Goal: Find specific page/section: Find specific page/section

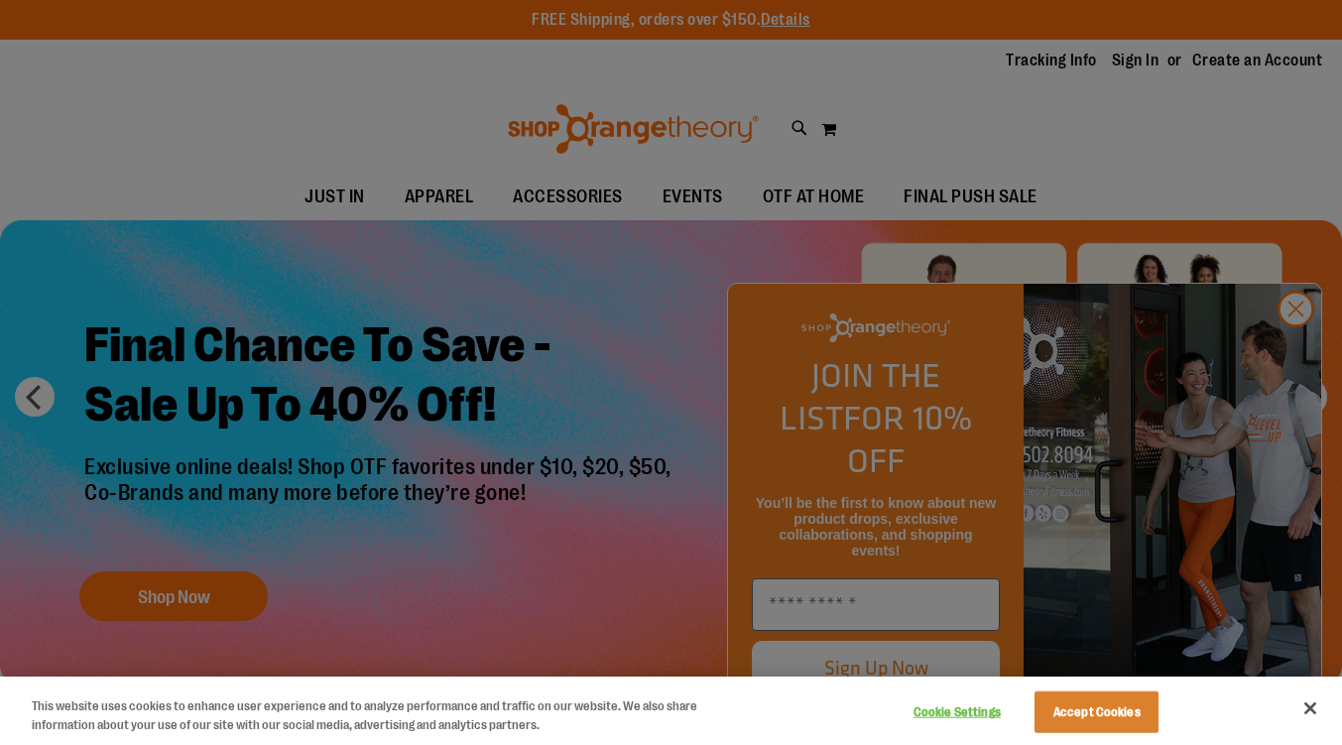
click at [1298, 346] on div at bounding box center [671, 372] width 1342 height 745
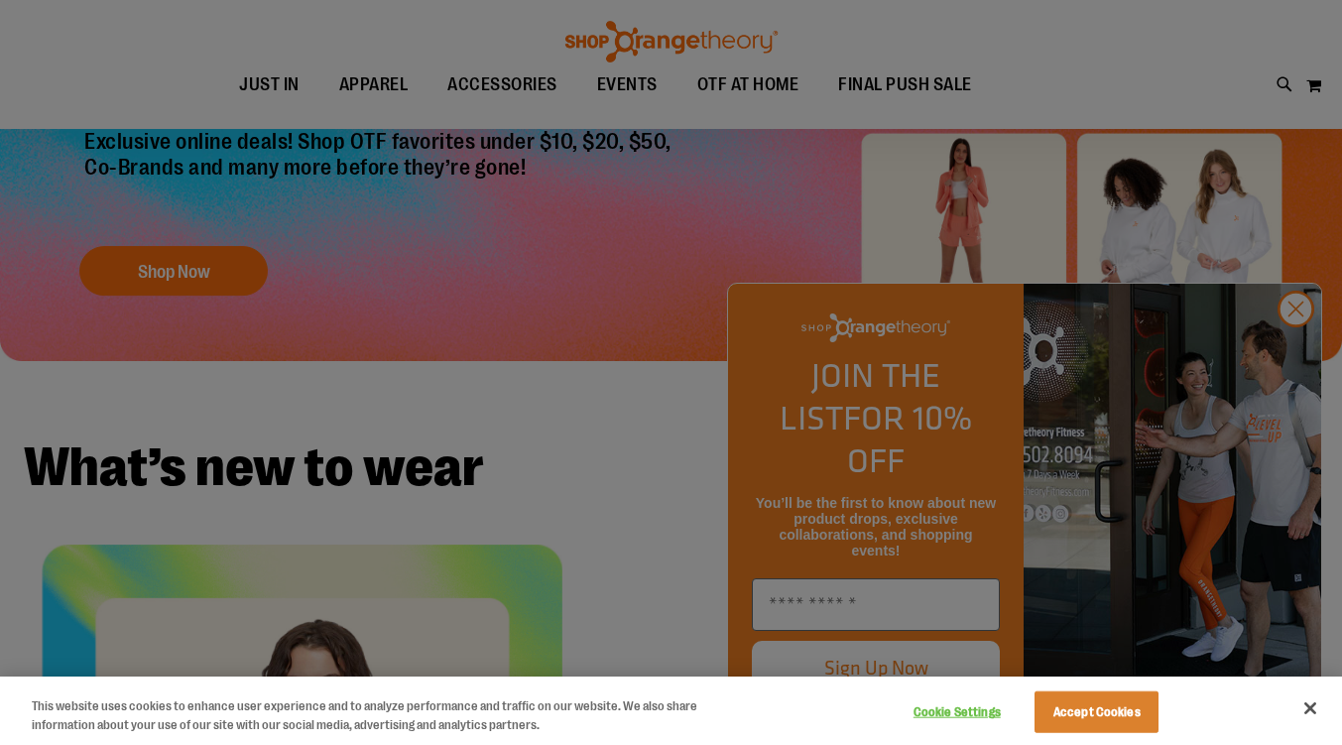
scroll to position [319, 0]
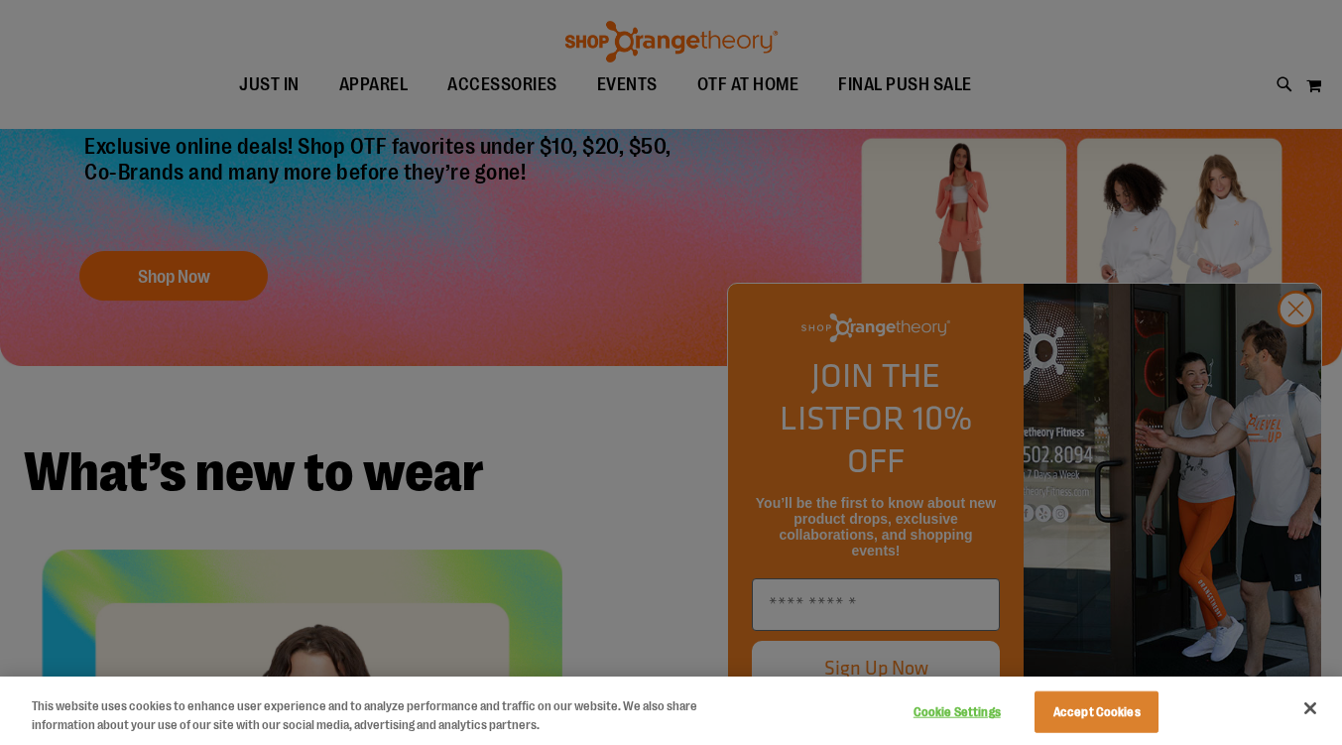
click at [1307, 359] on div at bounding box center [671, 372] width 1342 height 745
click at [1288, 360] on div at bounding box center [671, 372] width 1342 height 745
click at [586, 475] on div at bounding box center [671, 372] width 1342 height 745
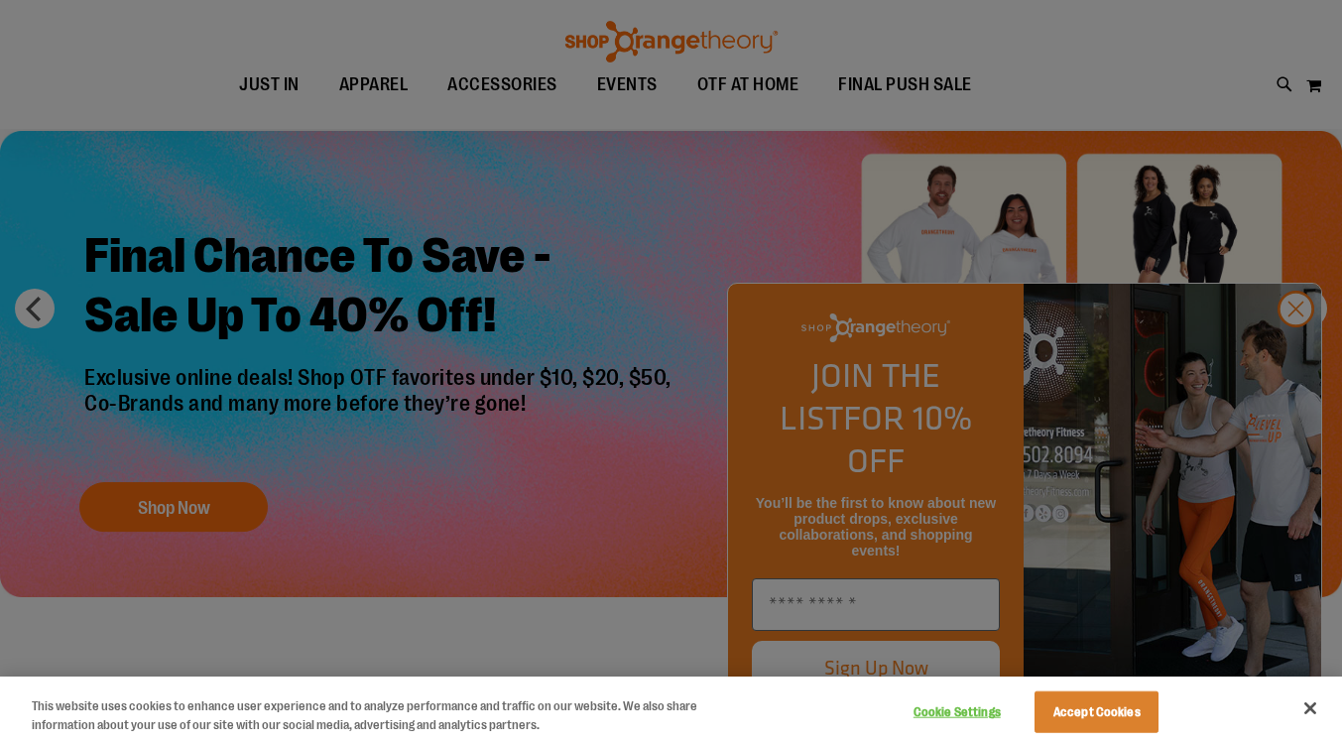
scroll to position [0, 0]
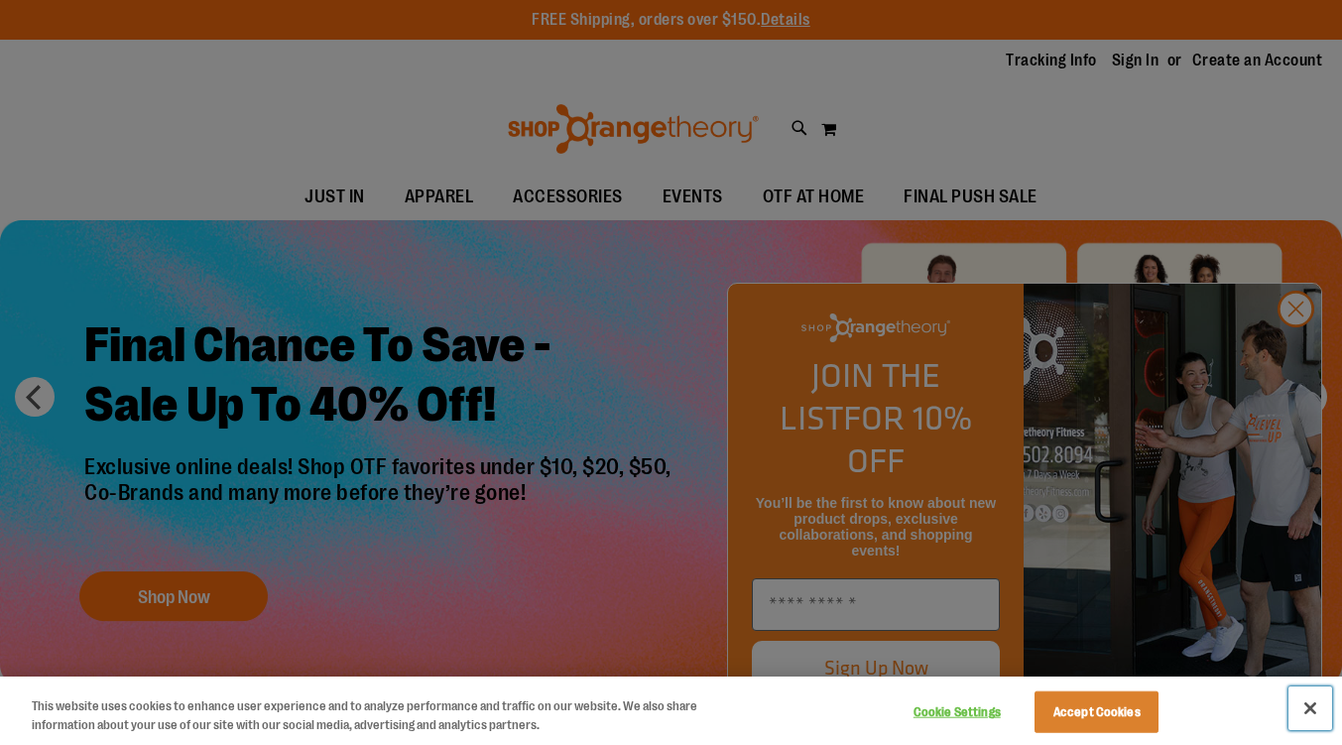
click at [1305, 725] on button "Close" at bounding box center [1311, 709] width 44 height 44
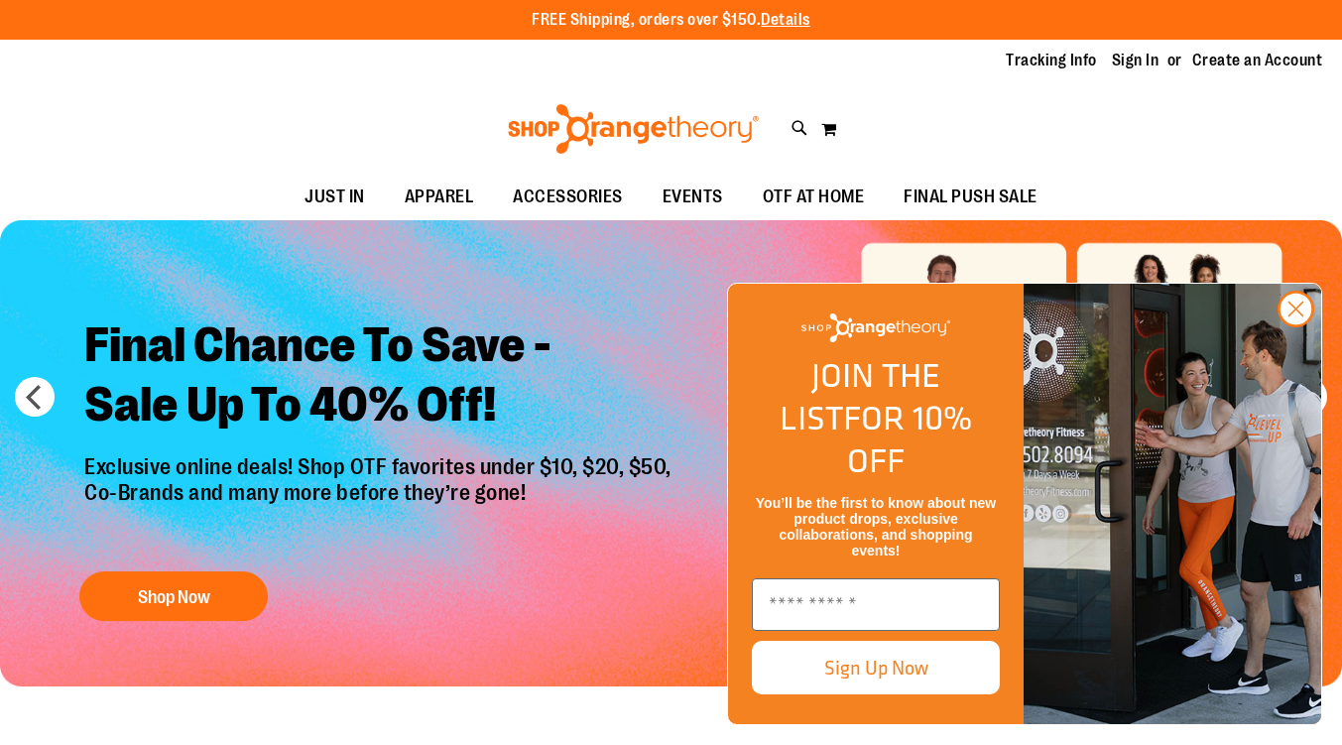
click at [1296, 325] on circle "Close dialog" at bounding box center [1296, 309] width 33 height 33
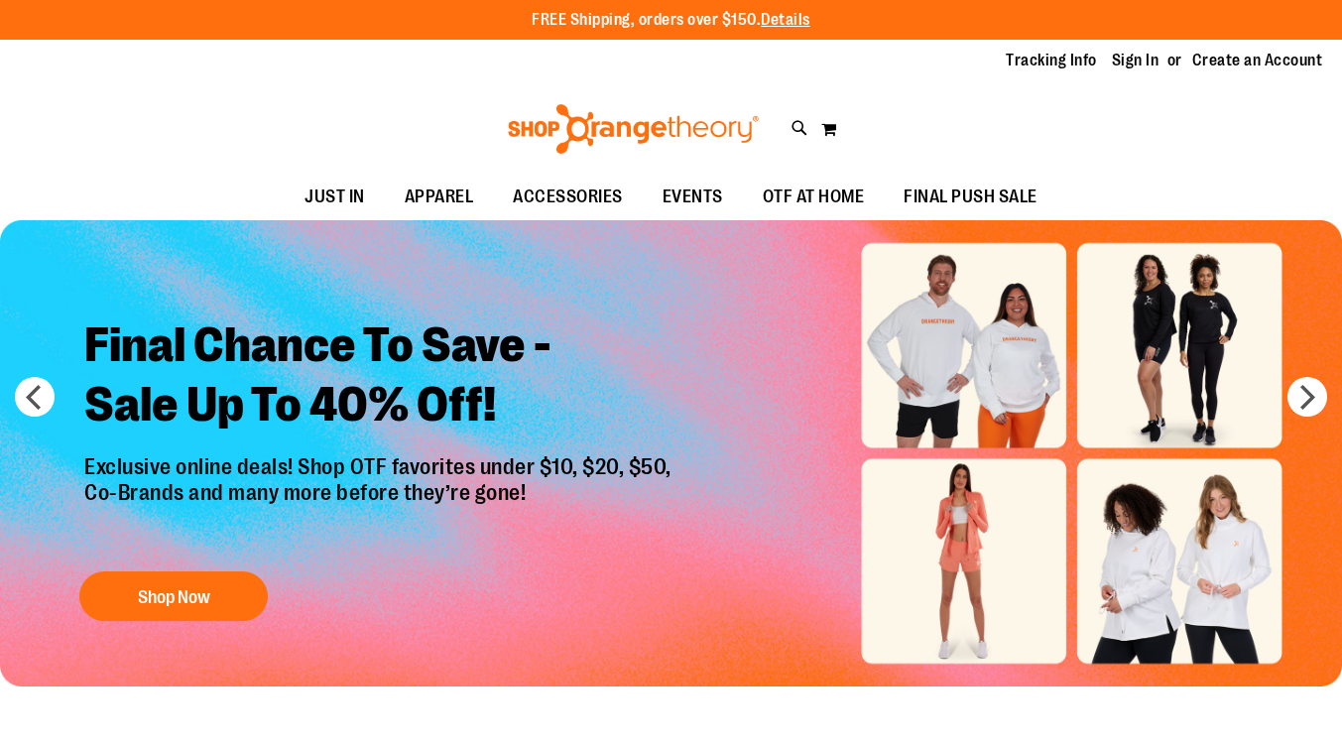
click at [532, 197] on span "ACCESSORIES" at bounding box center [568, 197] width 110 height 45
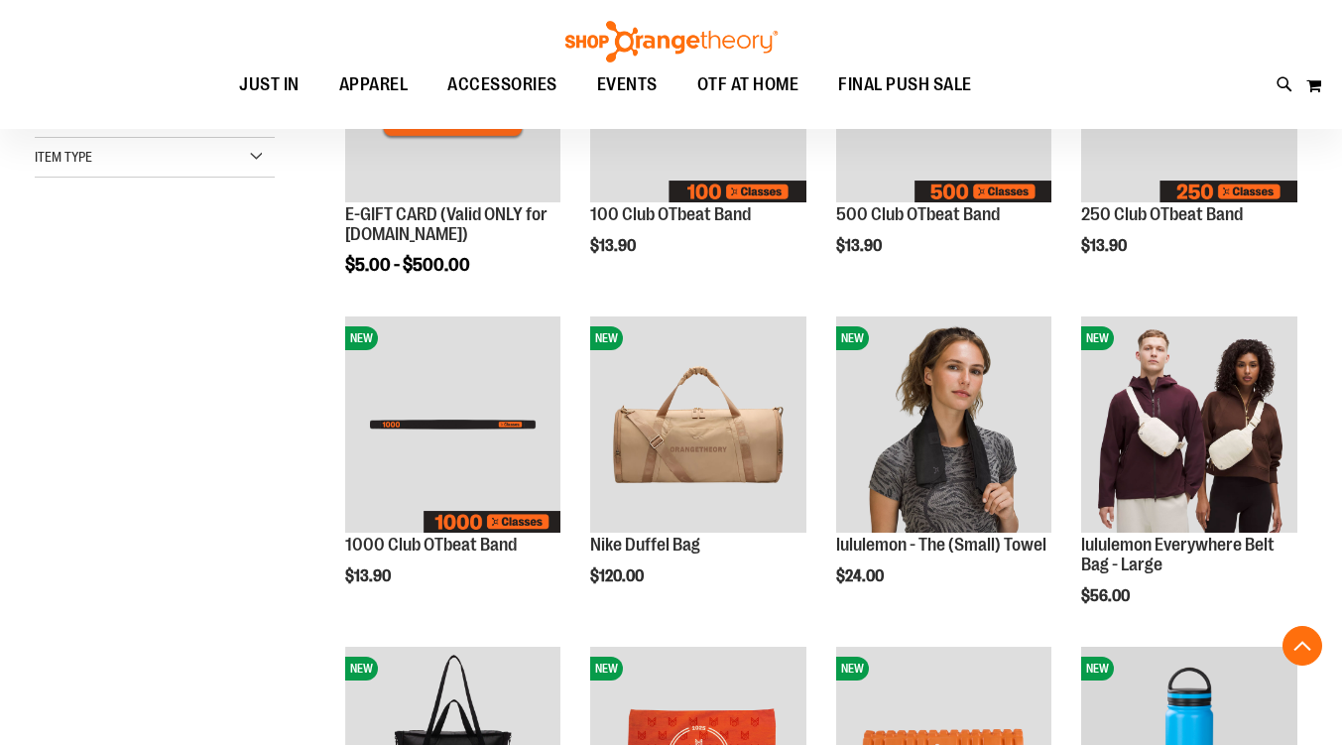
scroll to position [419, 0]
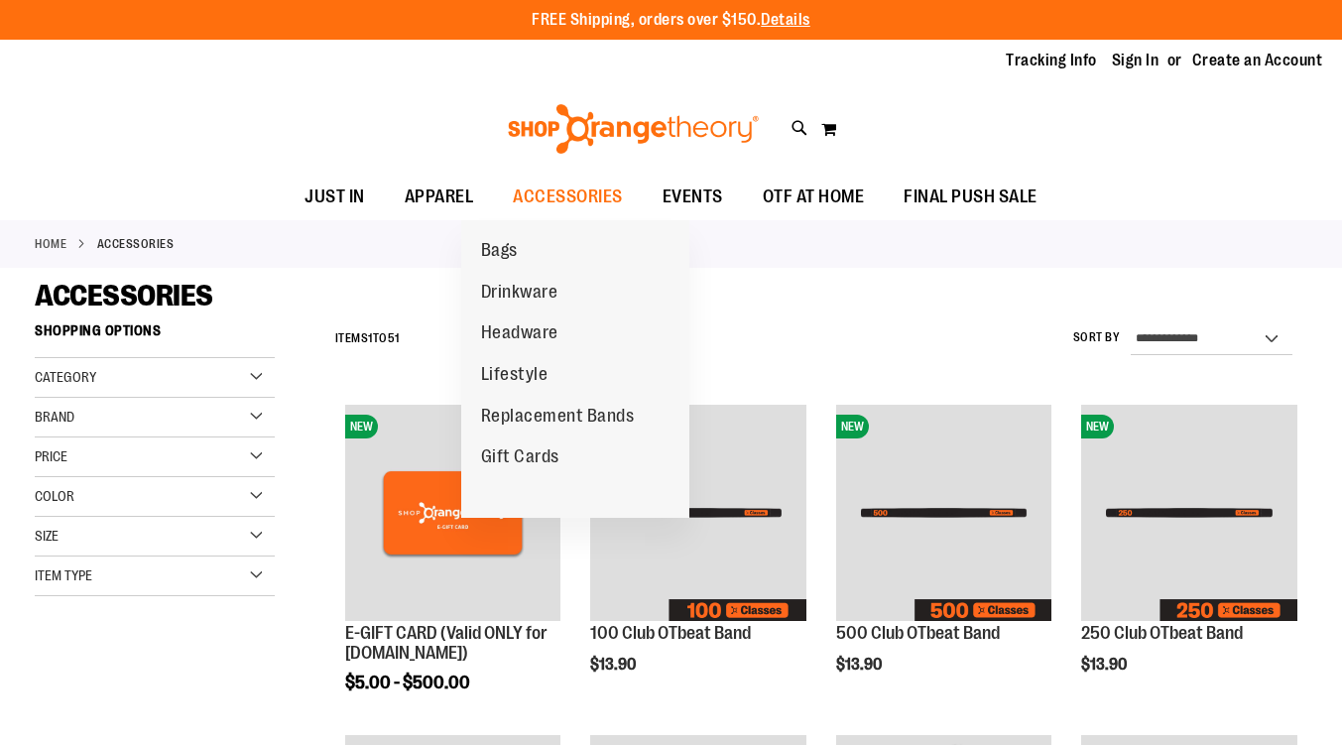
click at [576, 419] on span "Replacement Bands" at bounding box center [558, 418] width 154 height 25
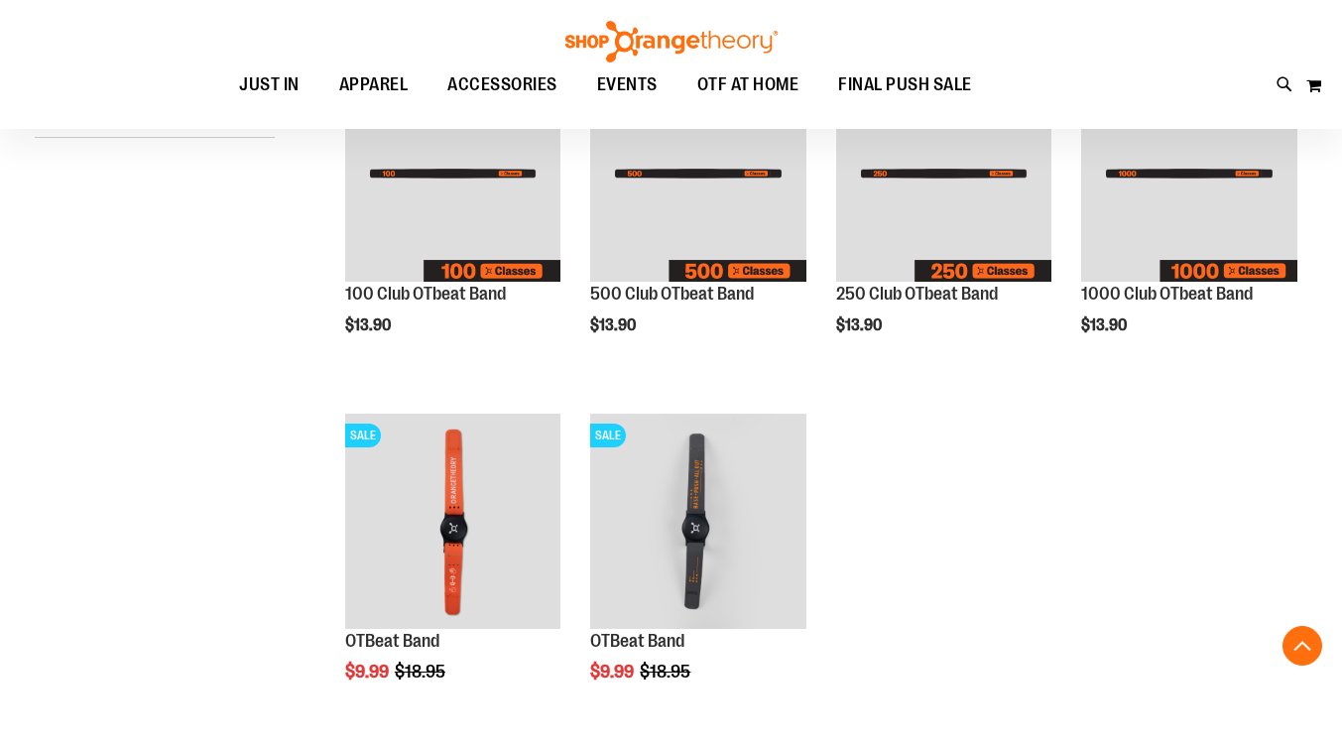
scroll to position [342, 0]
